Goal: Information Seeking & Learning: Find specific fact

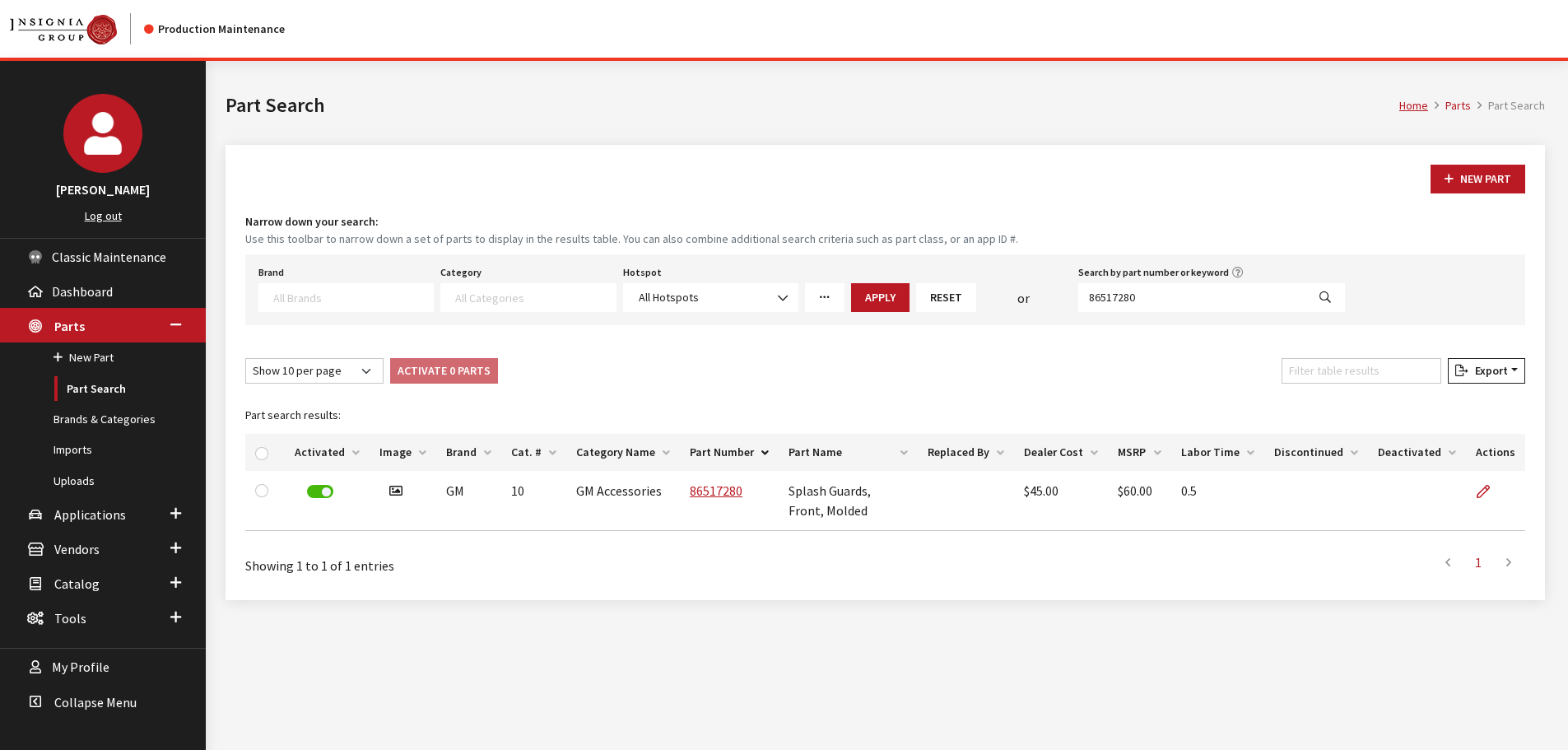
select select
click at [1178, 297] on input "86517280" at bounding box center [1192, 298] width 228 height 29
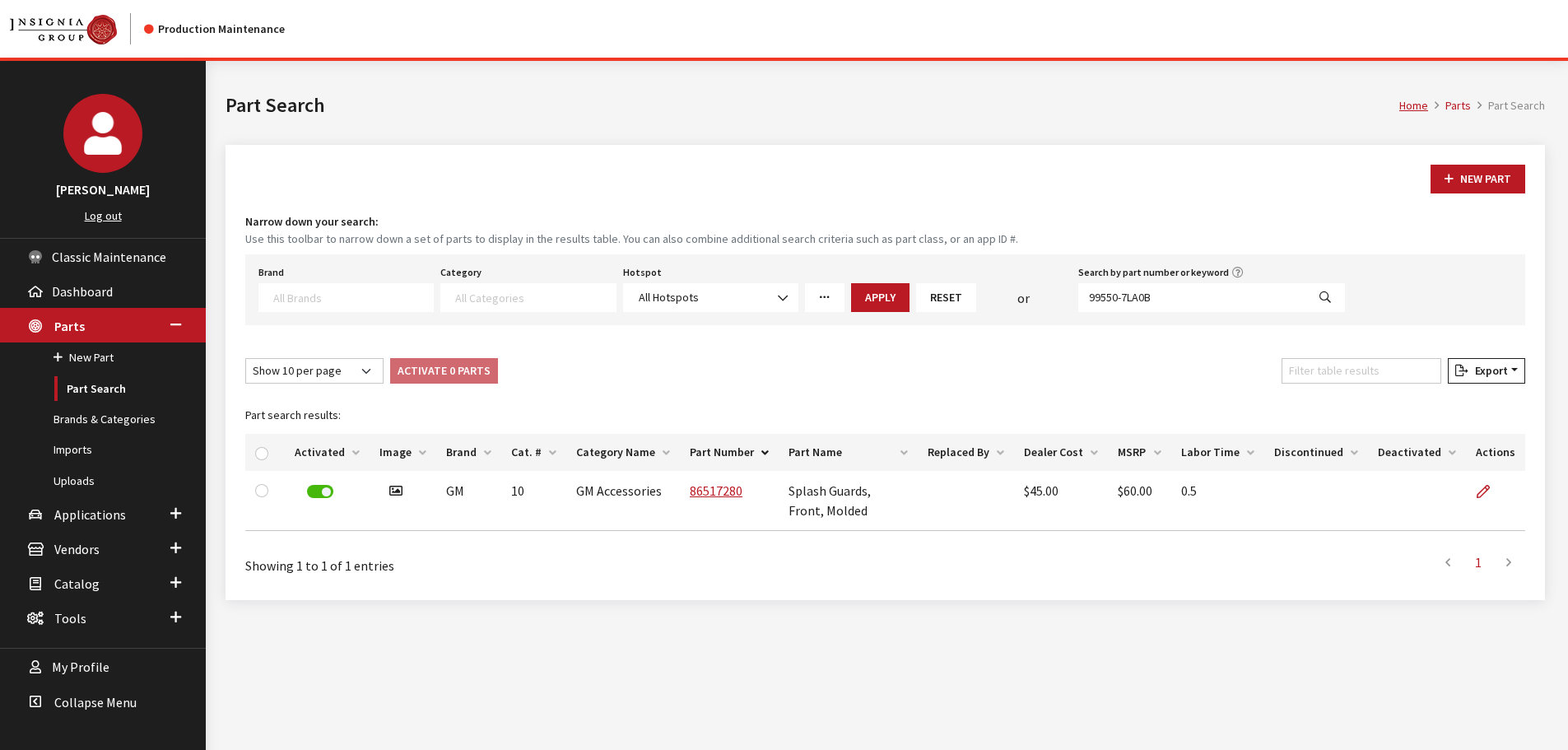
type input "99550-7LA0B"
select select
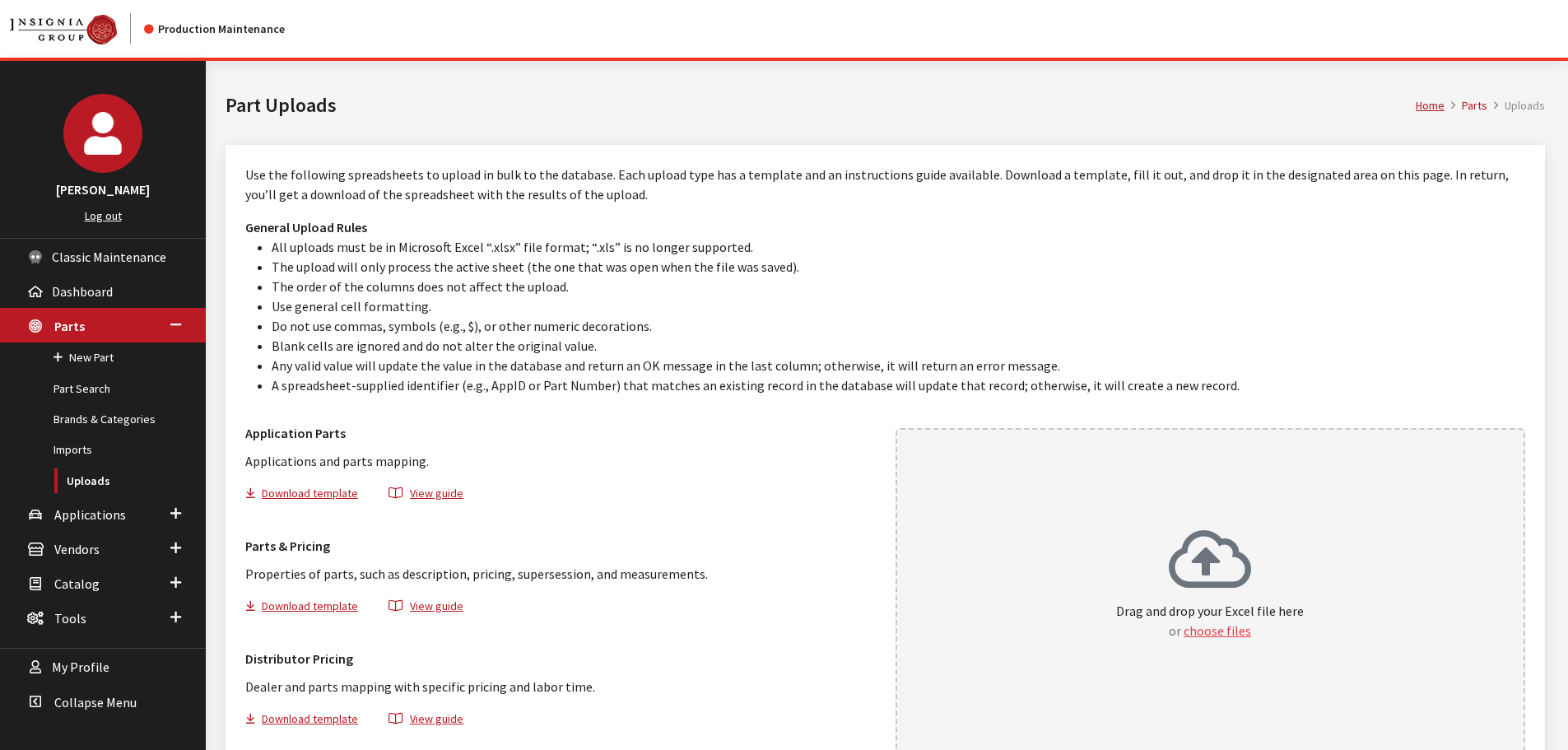
click at [1200, 626] on button "choose files" at bounding box center [1217, 630] width 68 height 20
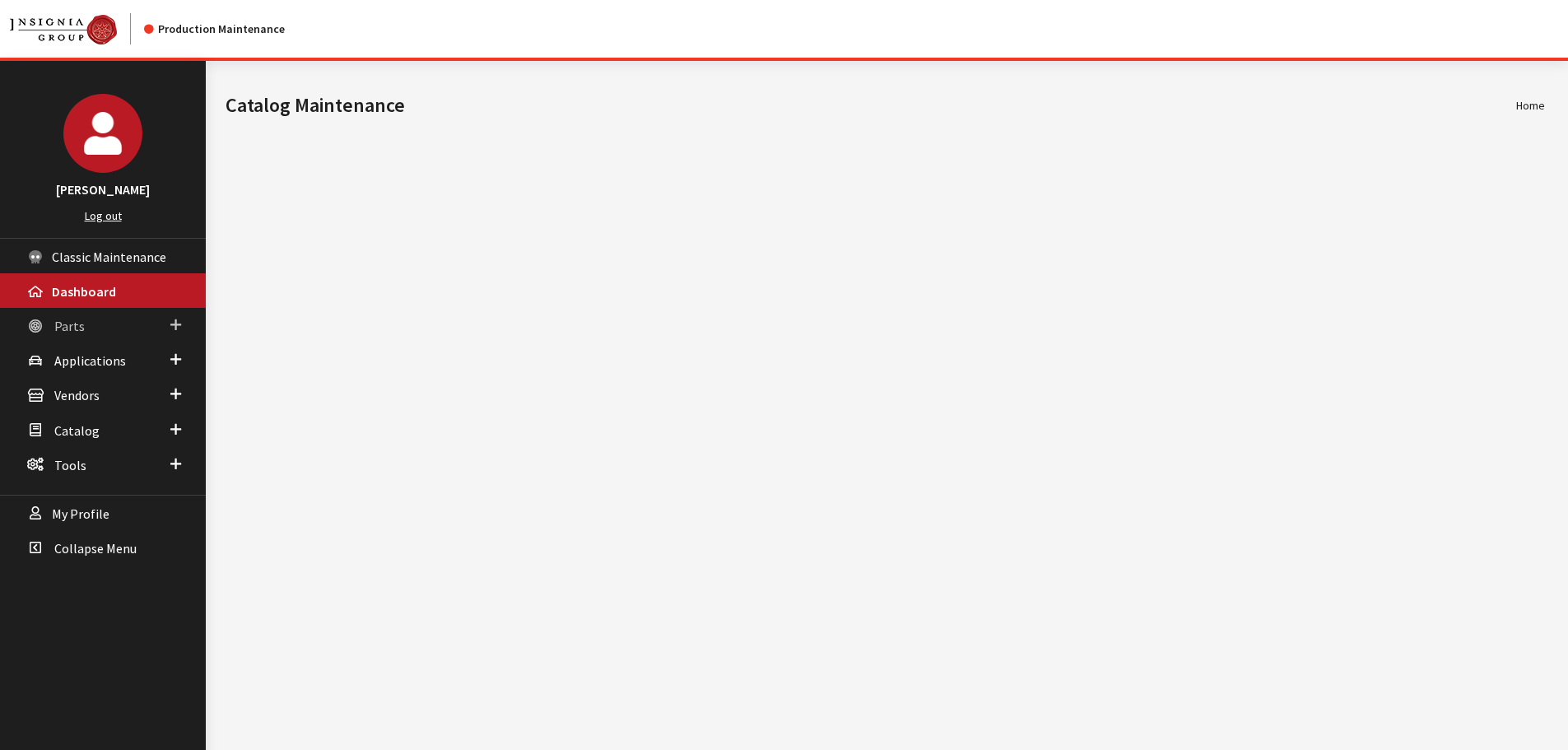
click at [74, 331] on span "Parts" at bounding box center [69, 325] width 31 height 16
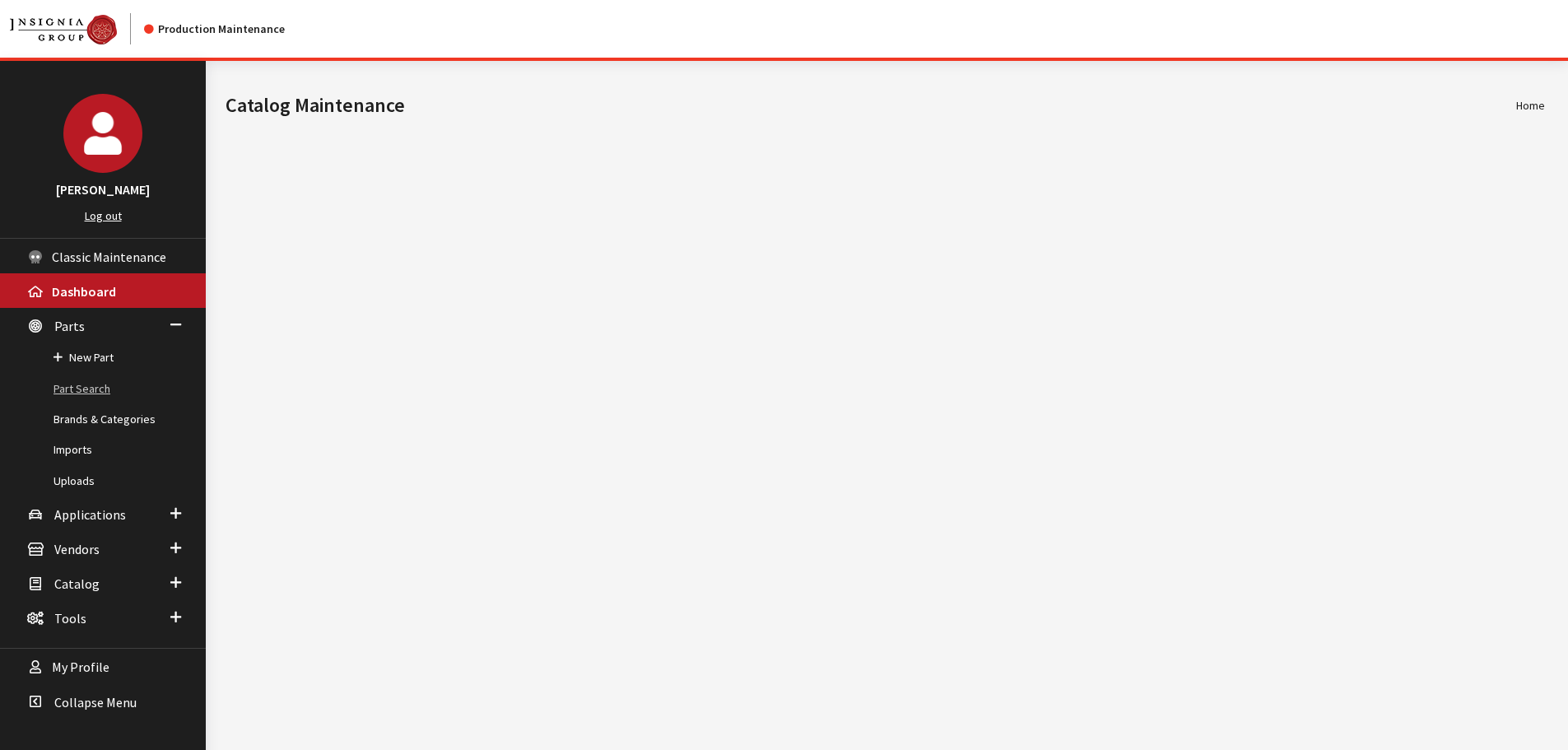
click at [86, 396] on link "Part Search" at bounding box center [103, 390] width 206 height 31
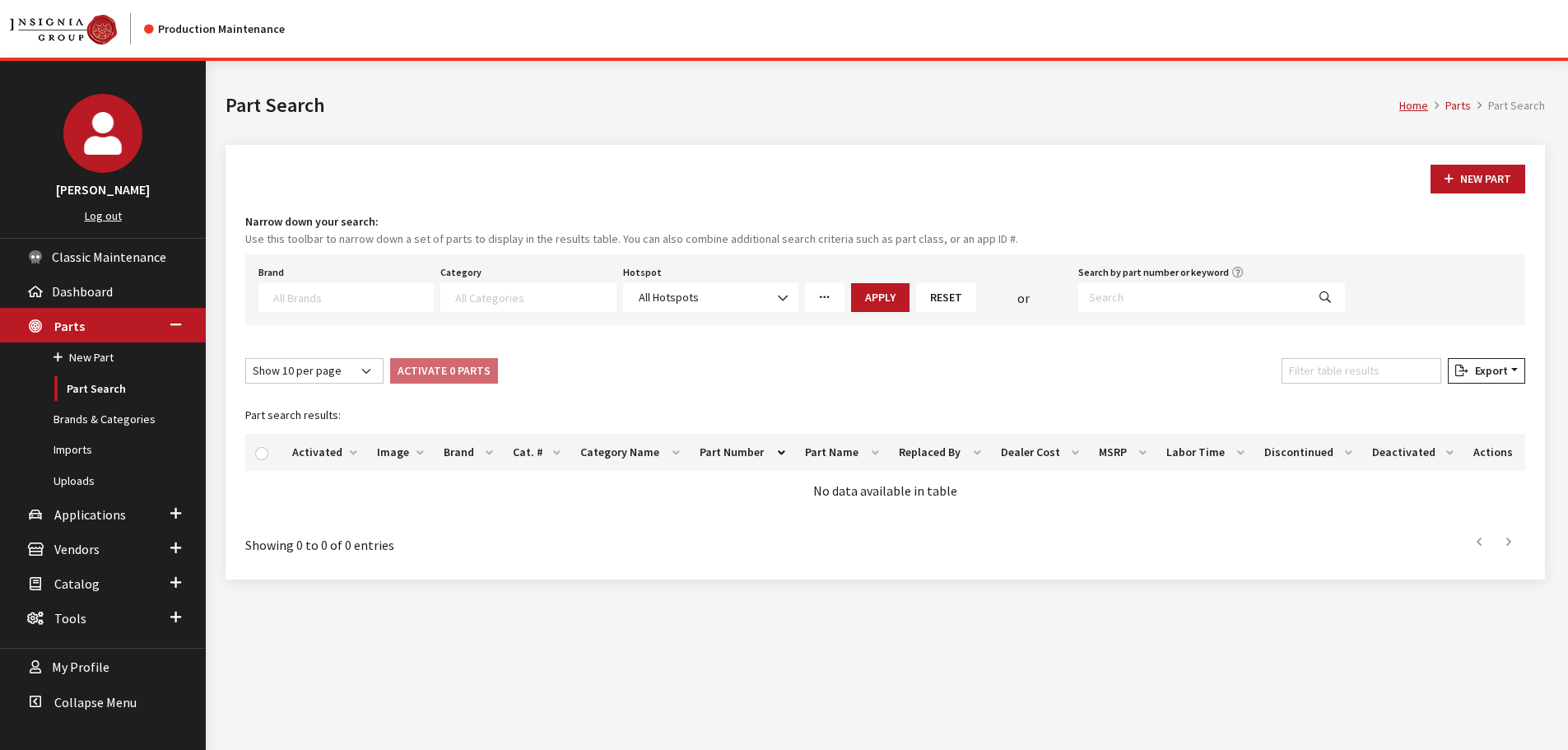
select select
click at [1204, 304] on input "Search by part number or keyword" at bounding box center [1192, 298] width 228 height 29
type input "86517280"
select select
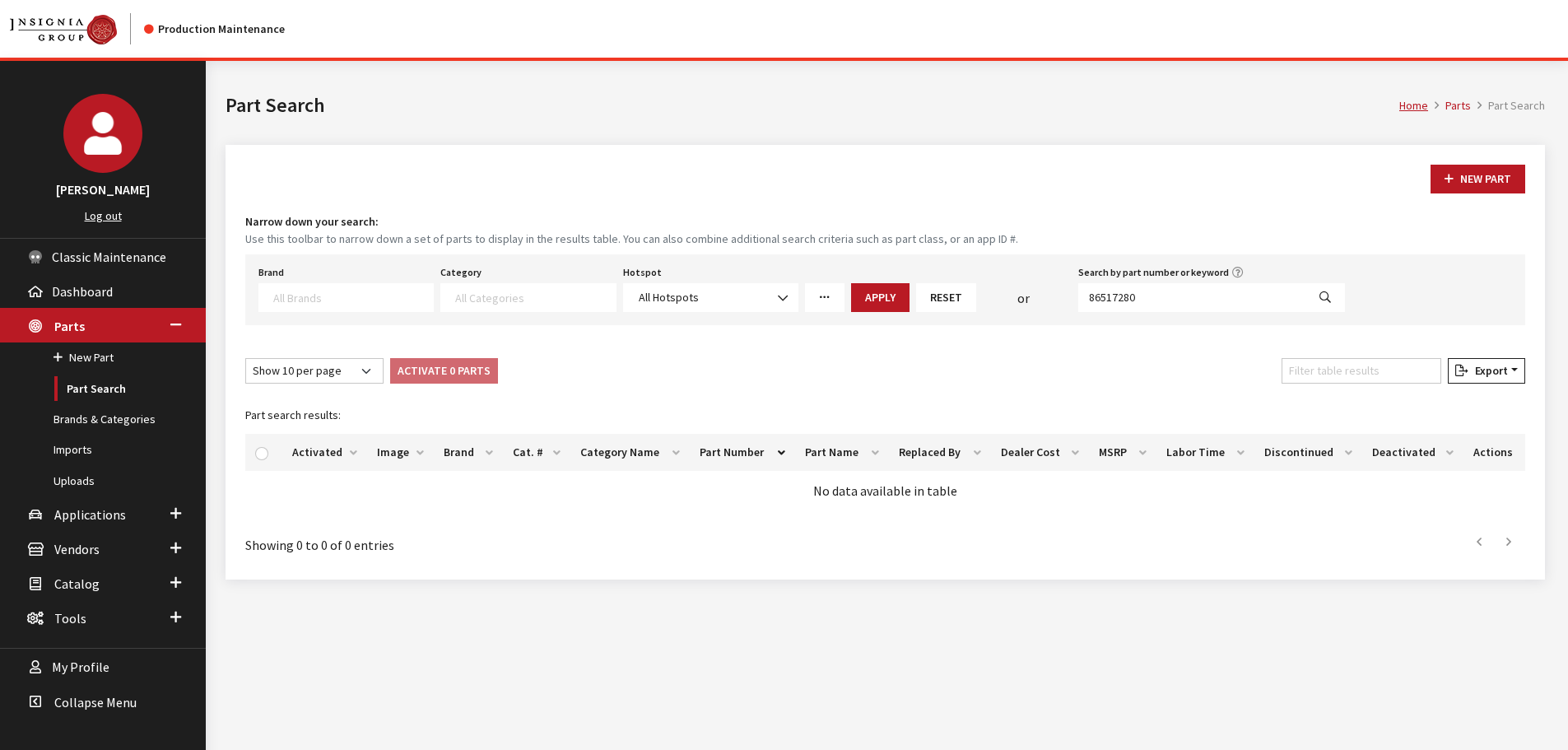
select select
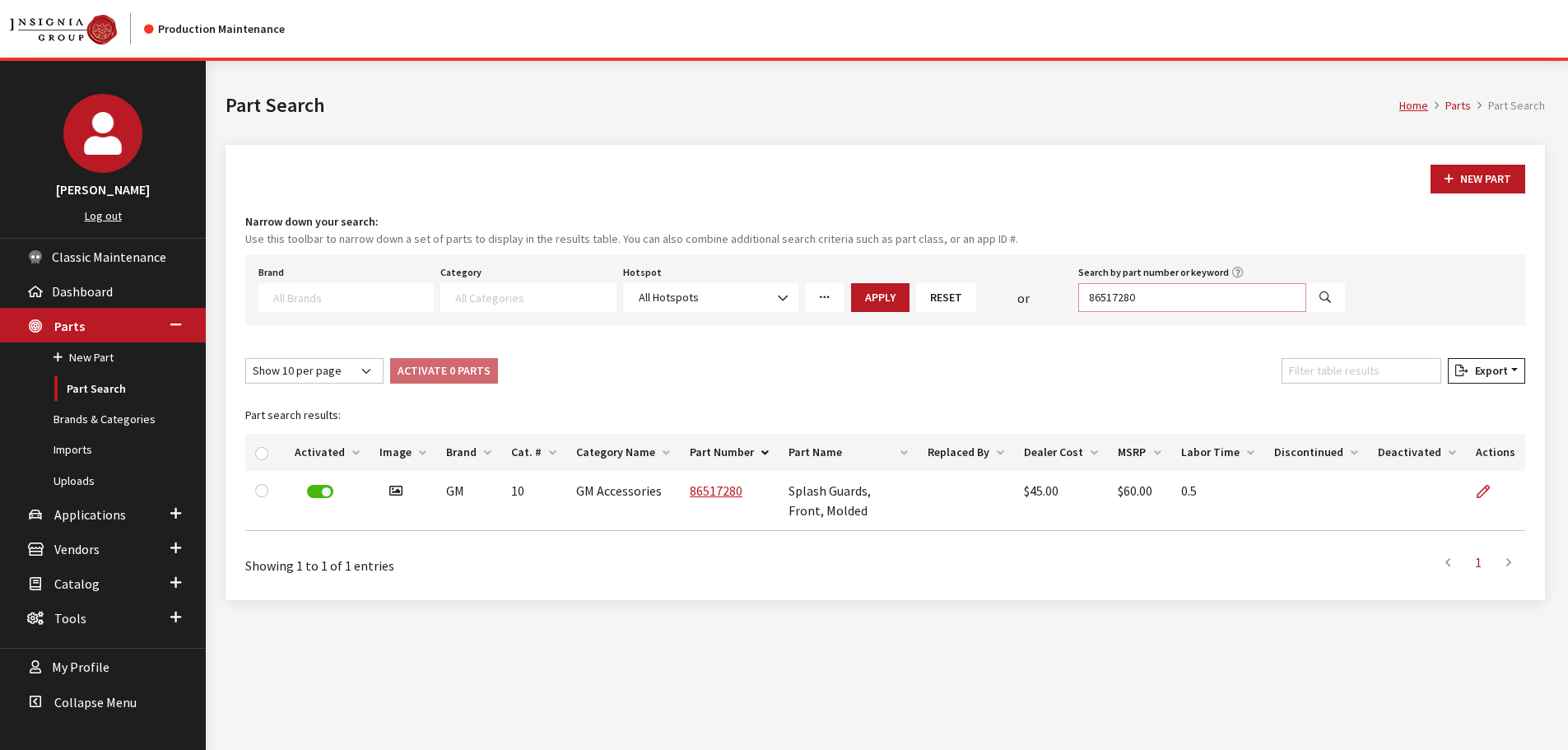
click at [1130, 297] on input "86517280" at bounding box center [1192, 298] width 228 height 29
